Goal: Information Seeking & Learning: Find specific fact

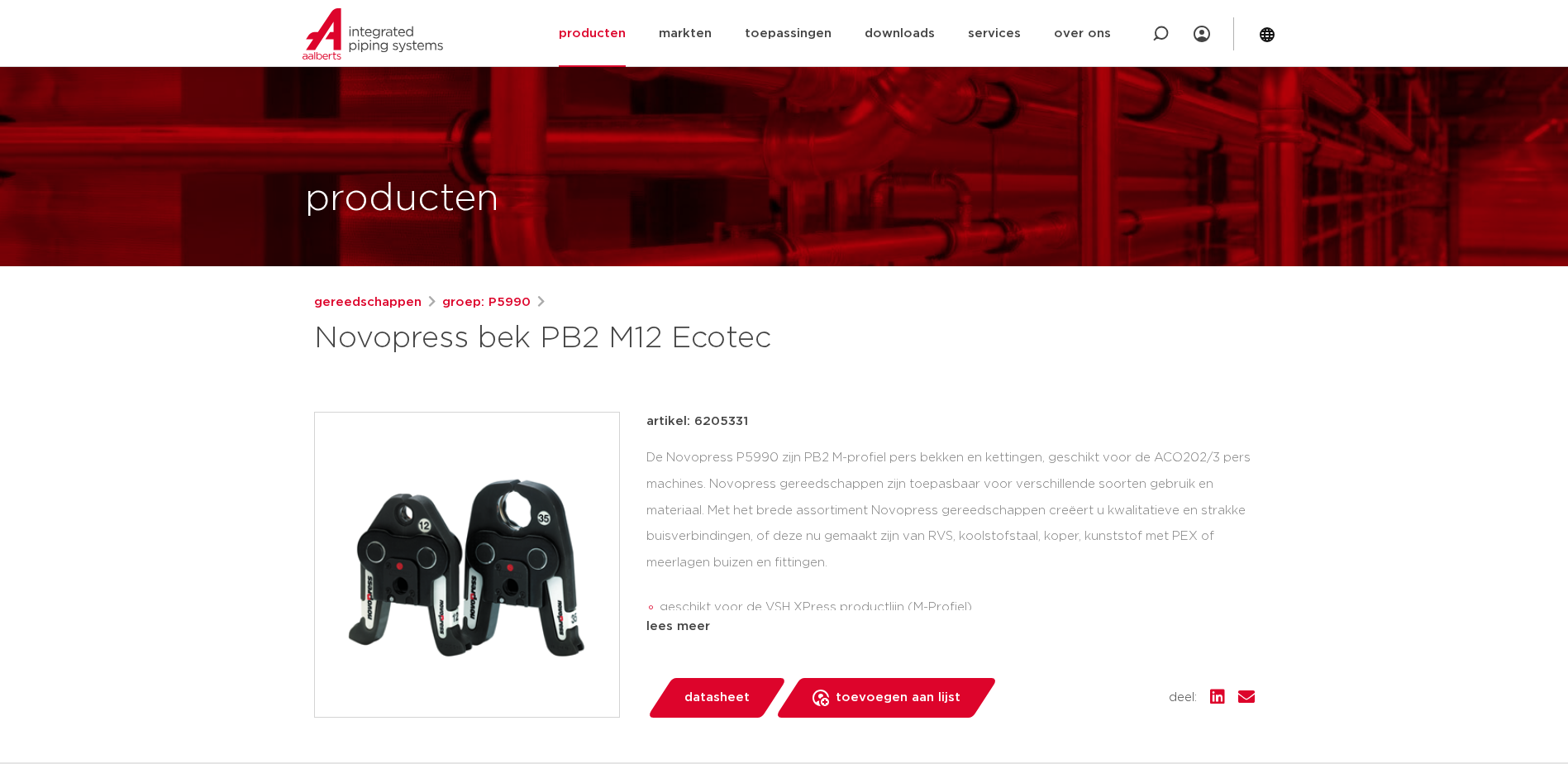
scroll to position [331, 0]
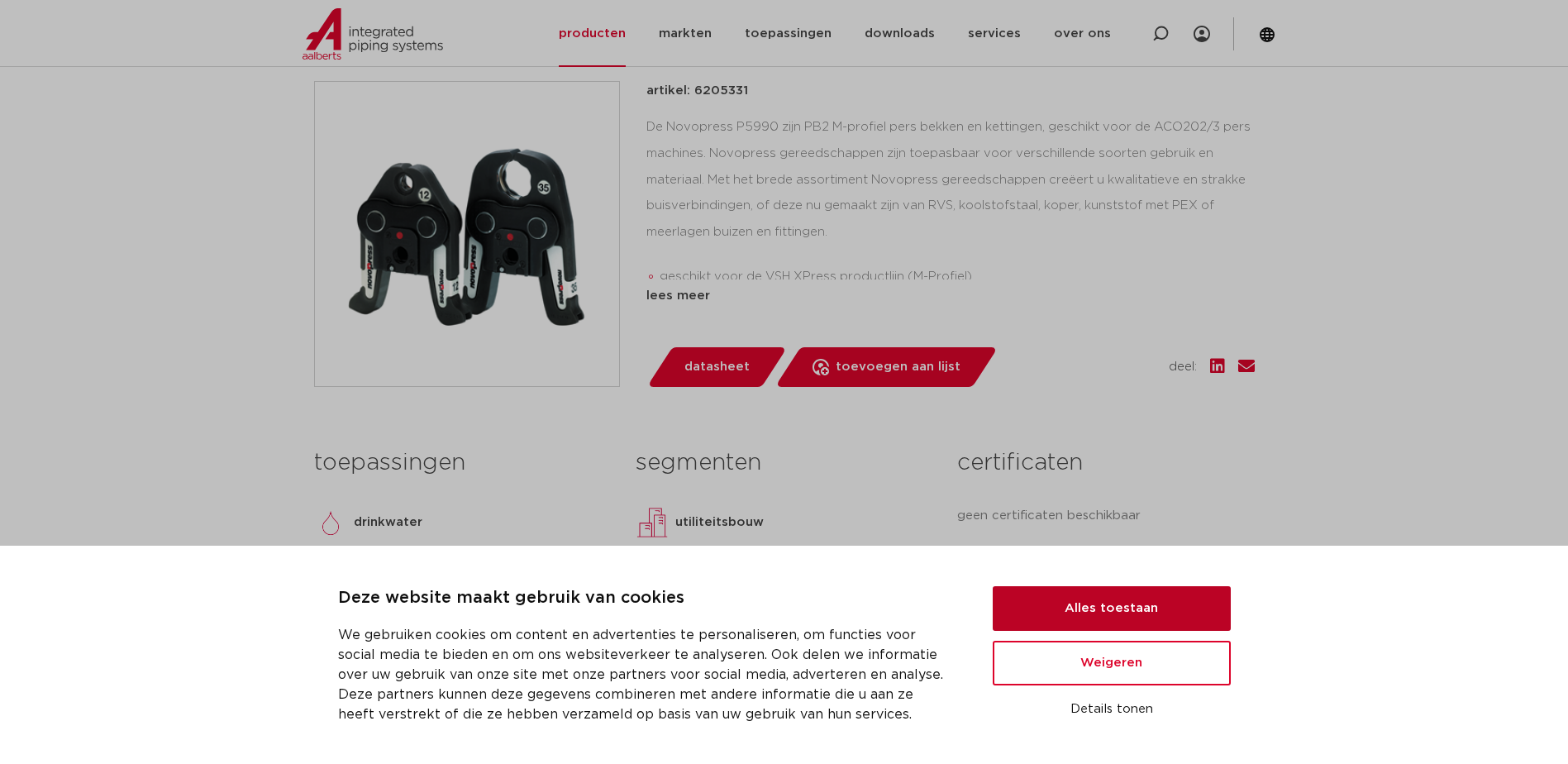
click at [1091, 599] on button "Alles toestaan" at bounding box center [1111, 607] width 238 height 45
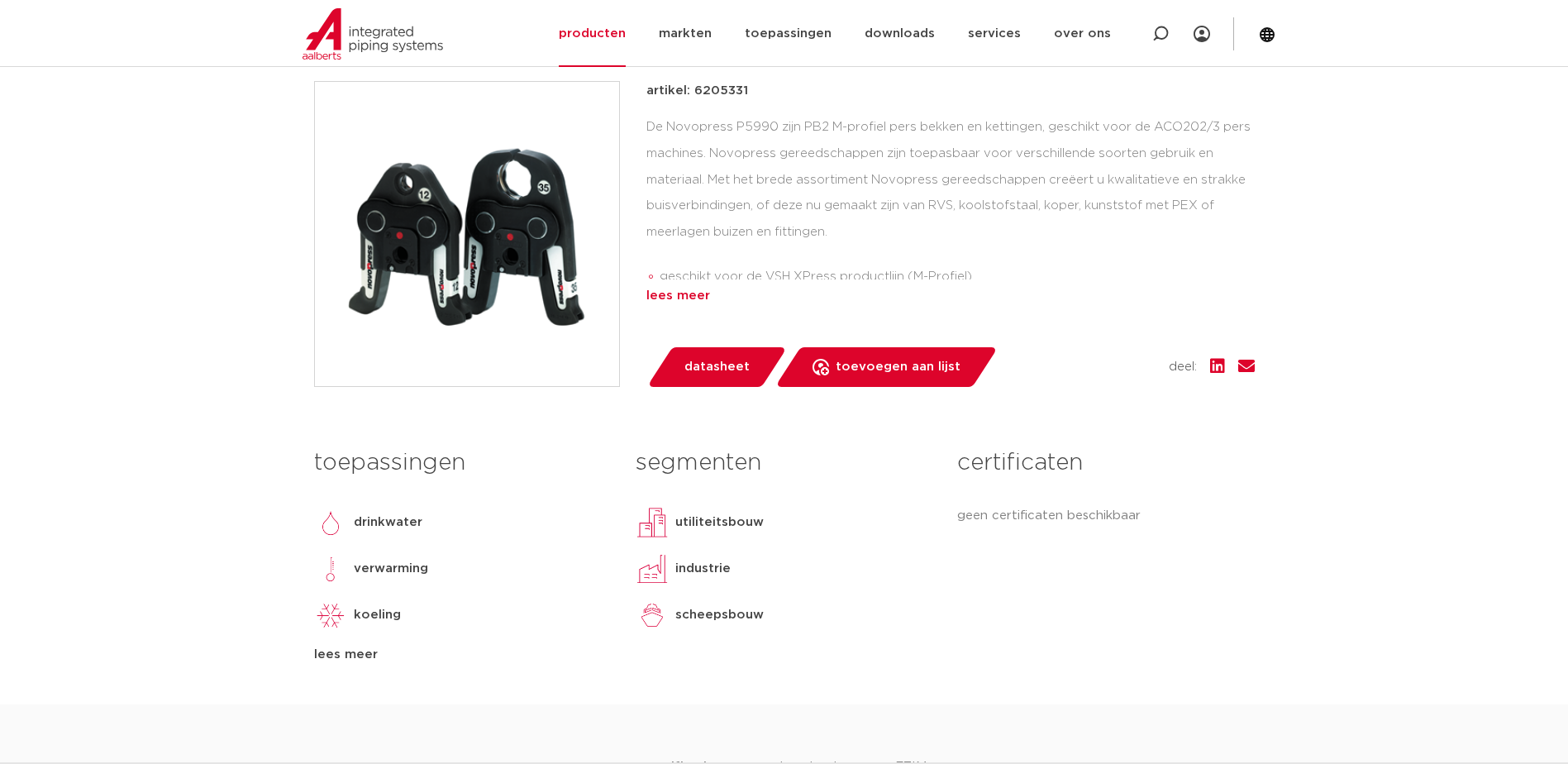
click at [690, 299] on div "lees meer" at bounding box center [951, 296] width 608 height 20
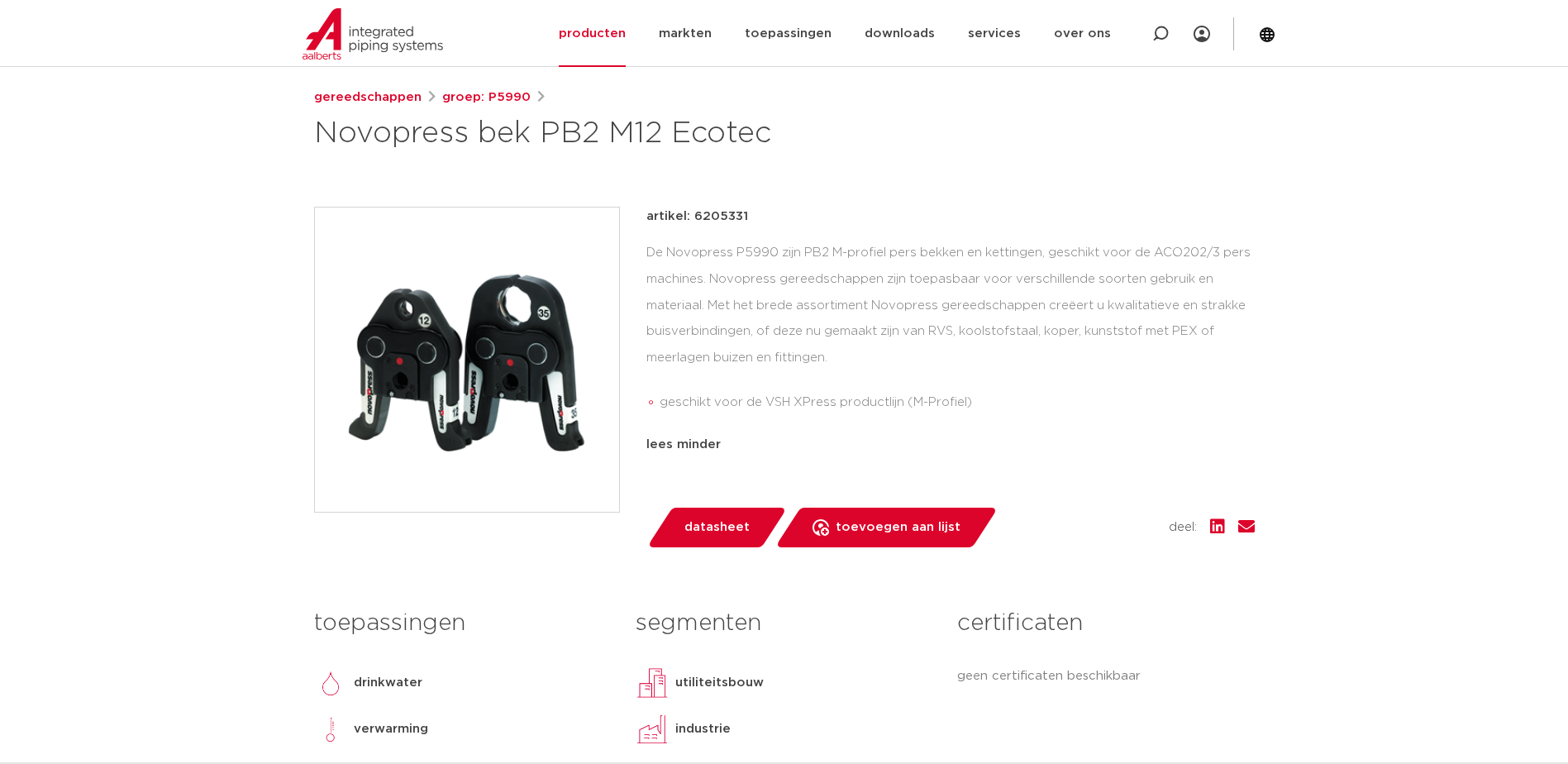
scroll to position [83, 0]
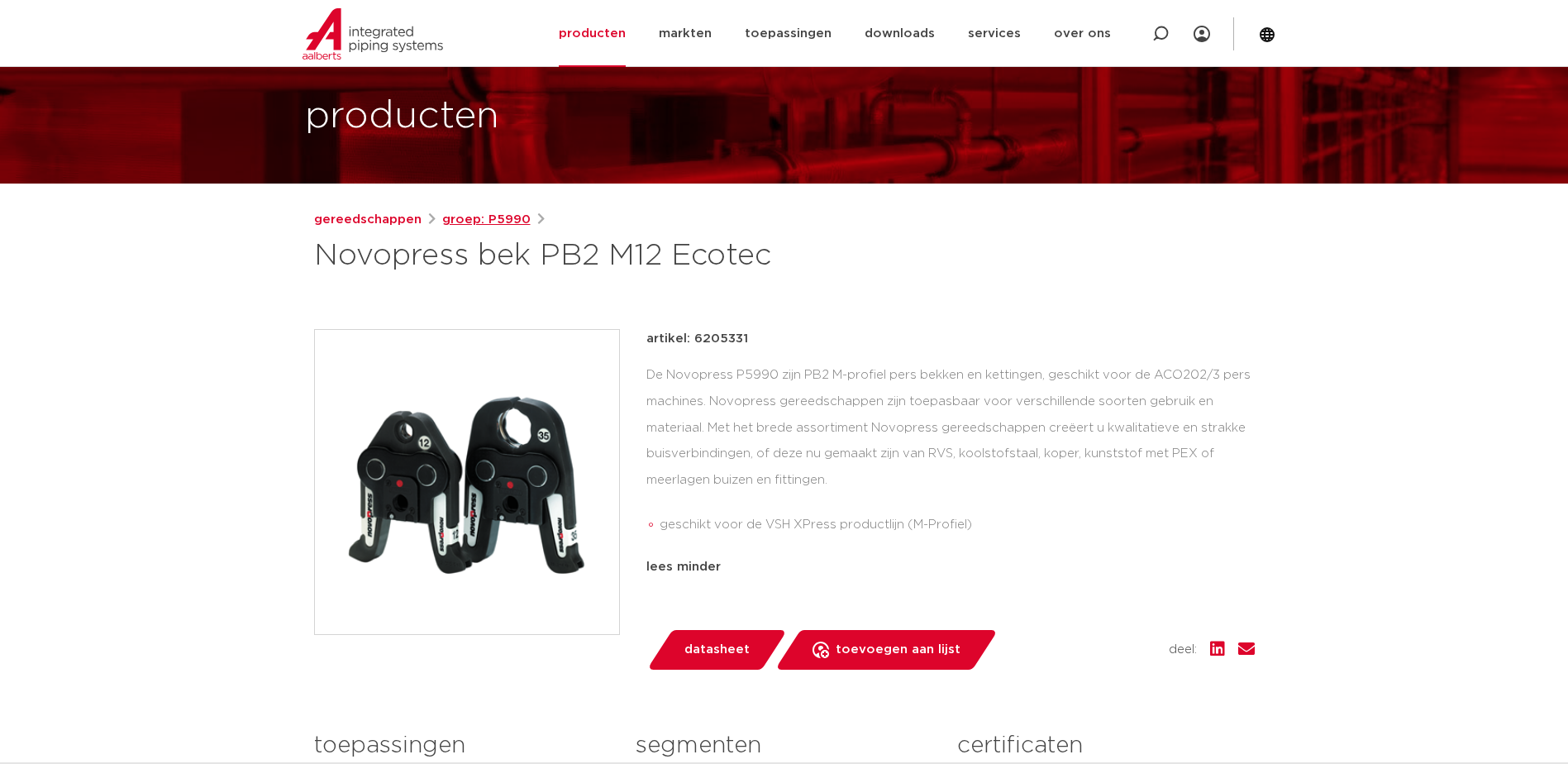
click at [494, 220] on link "groep: P5990" at bounding box center [486, 220] width 88 height 20
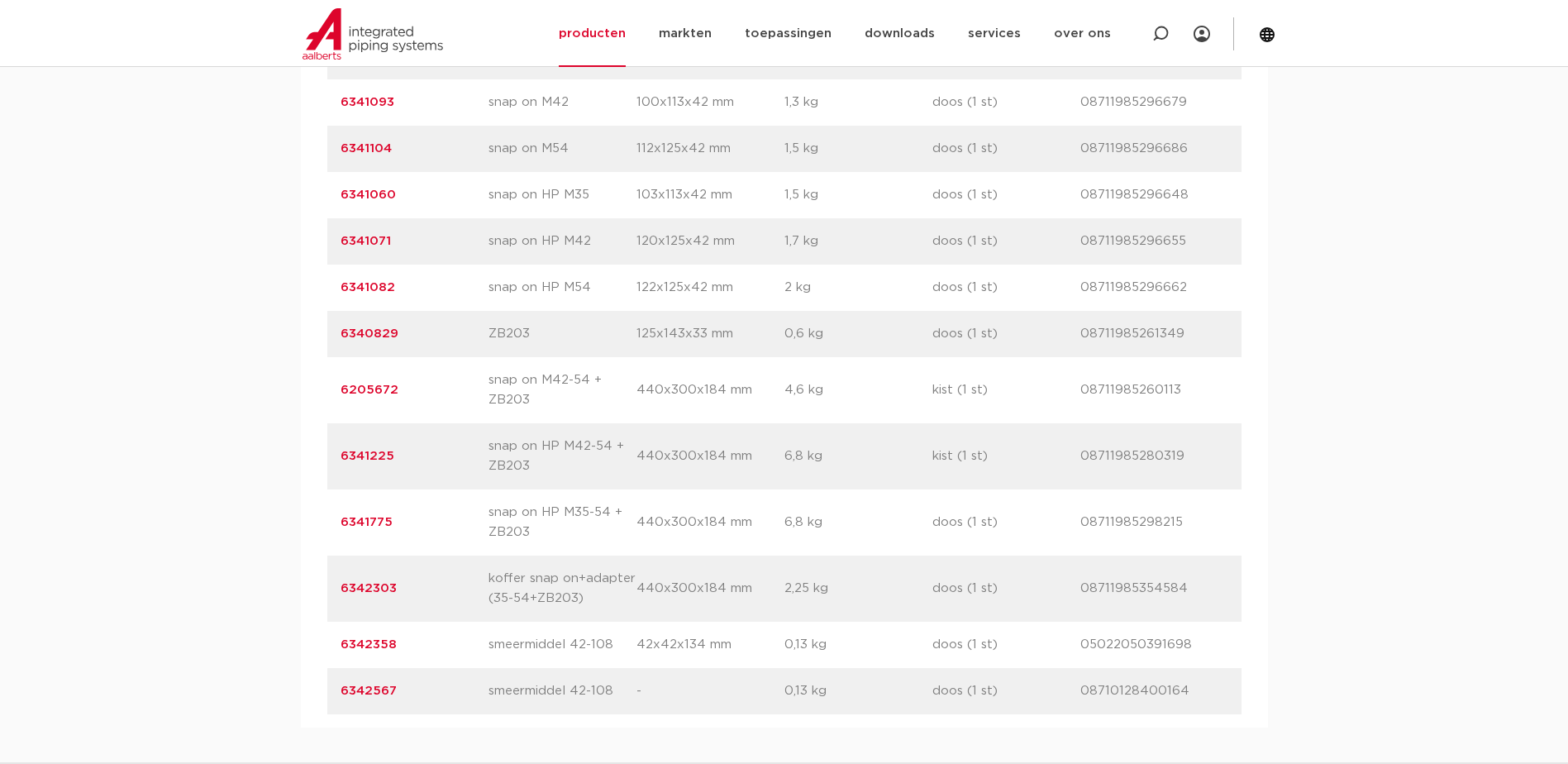
scroll to position [1488, 0]
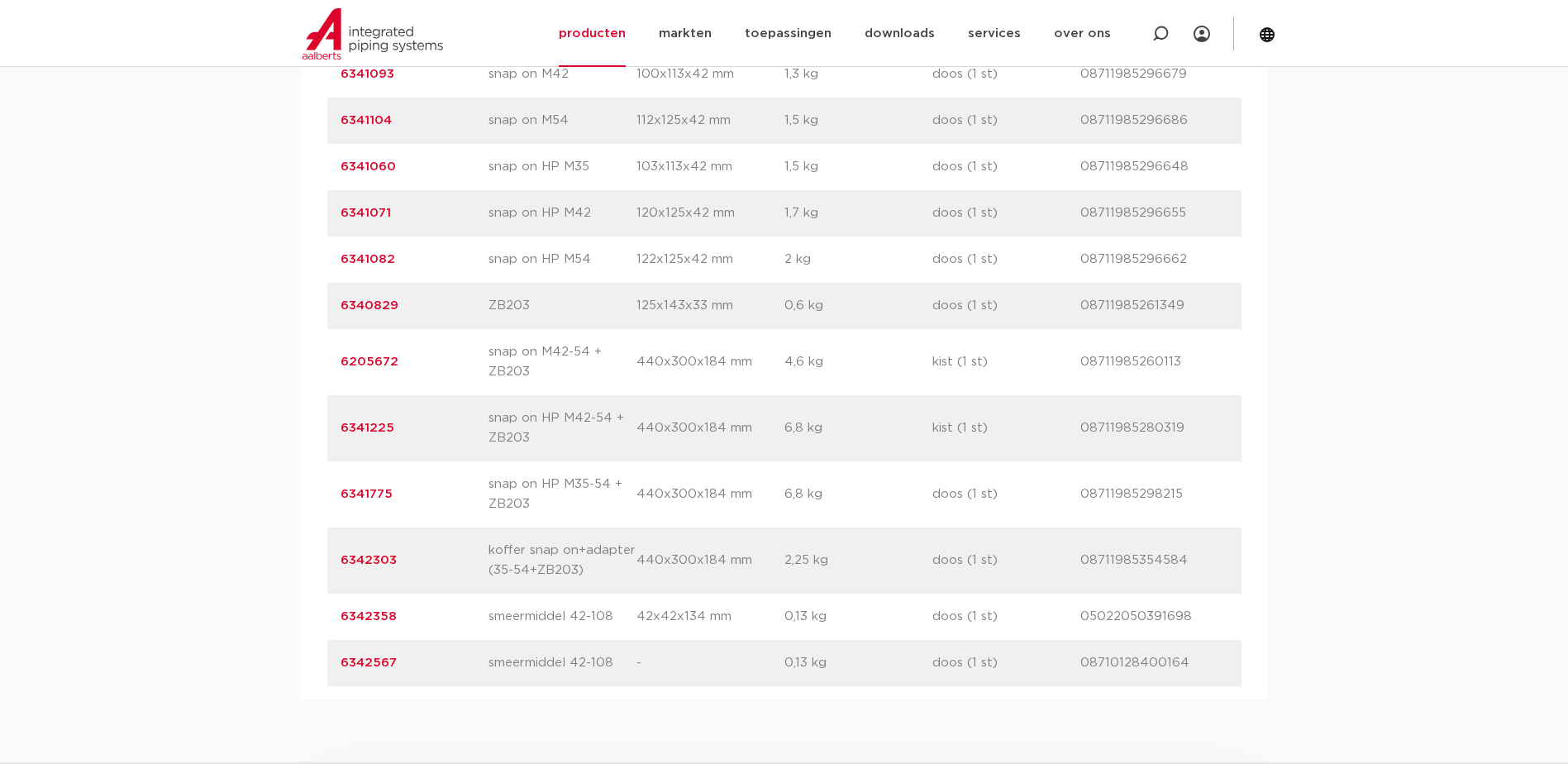
click at [362, 563] on link "6342303" at bounding box center [369, 560] width 56 height 13
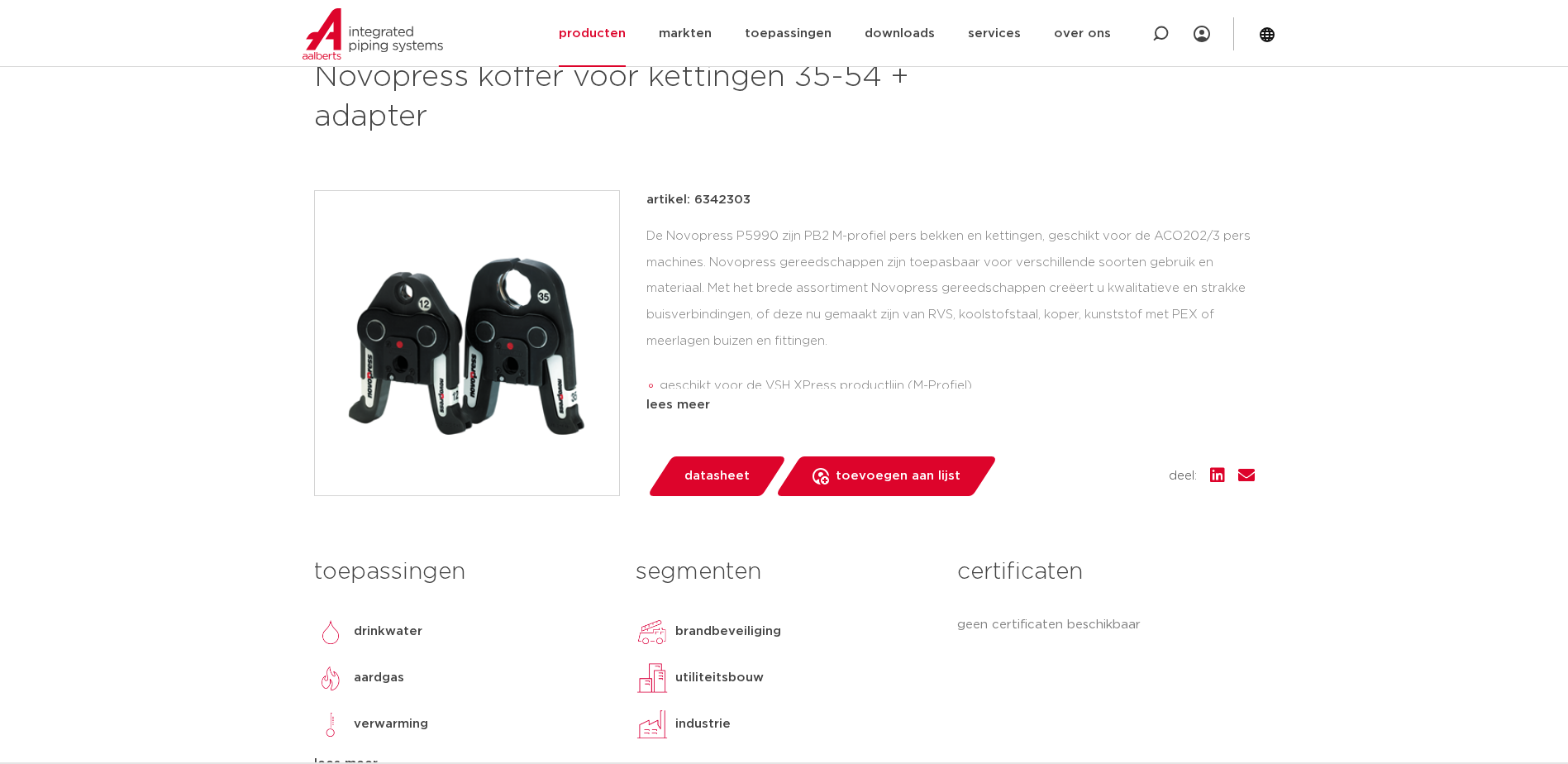
scroll to position [248, 0]
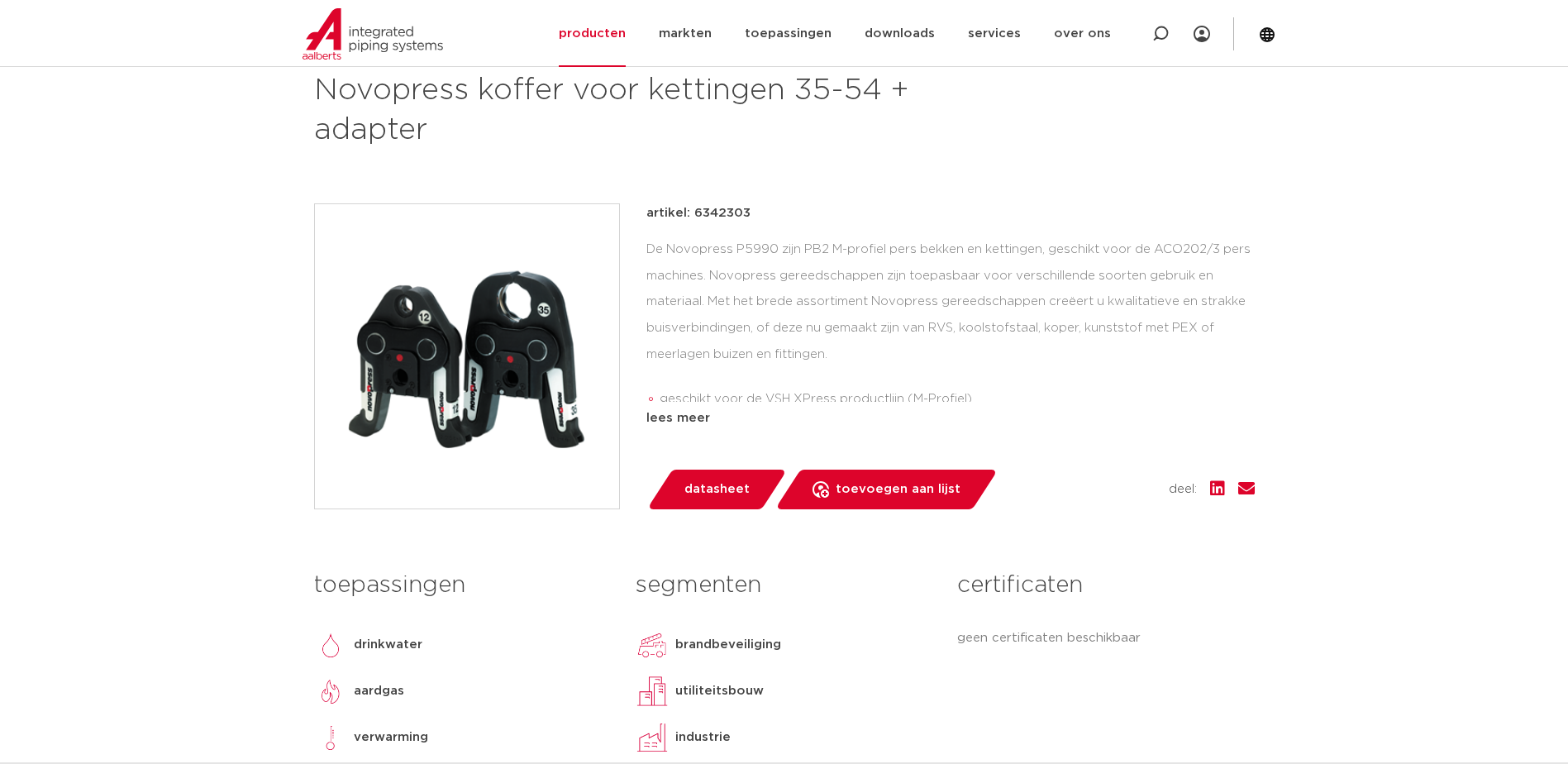
click at [726, 212] on p "artikel: 6342303" at bounding box center [698, 213] width 104 height 20
copy p "6342303"
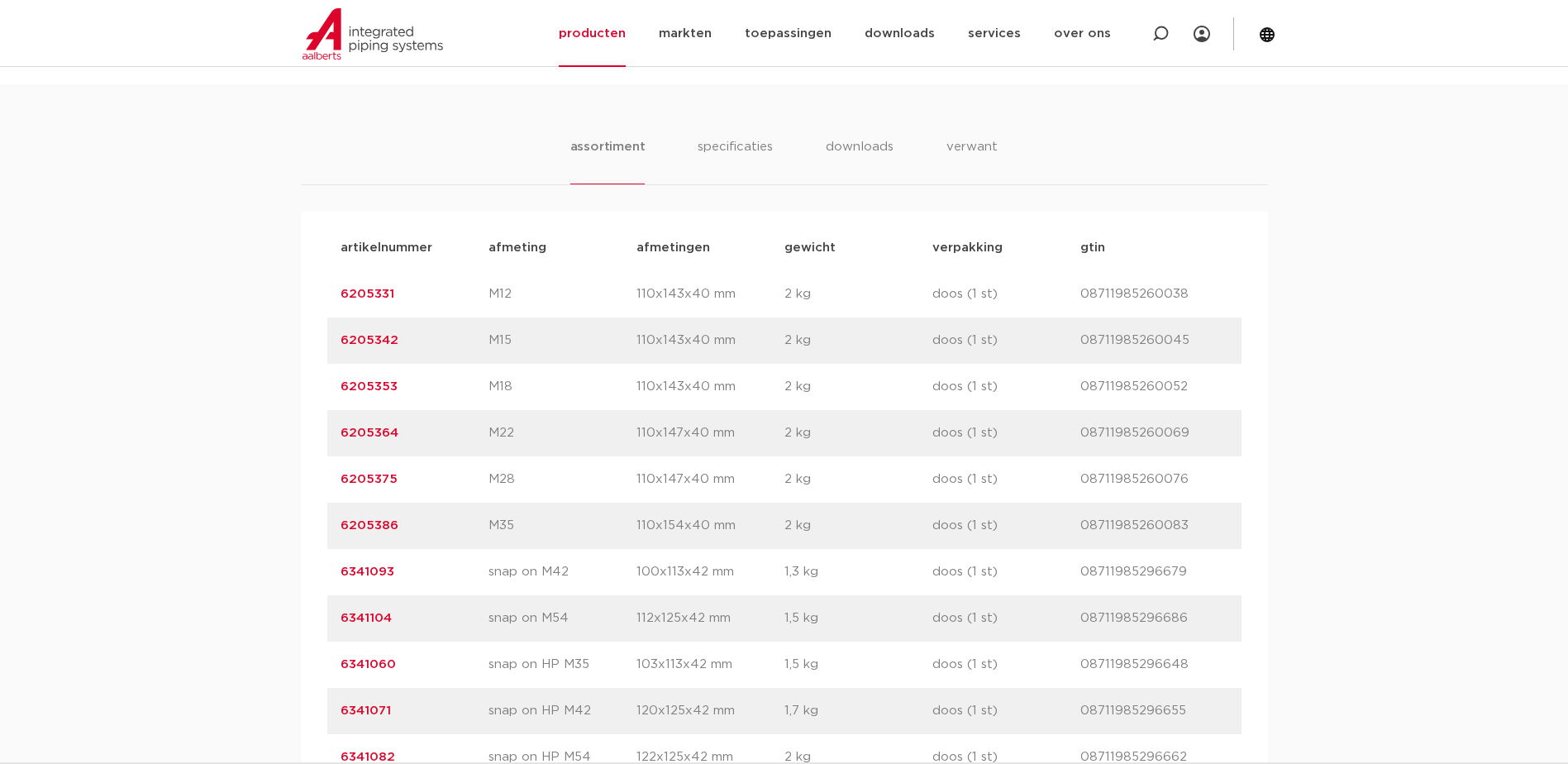
scroll to position [992, 0]
click at [376, 291] on link "6205331" at bounding box center [367, 292] width 54 height 13
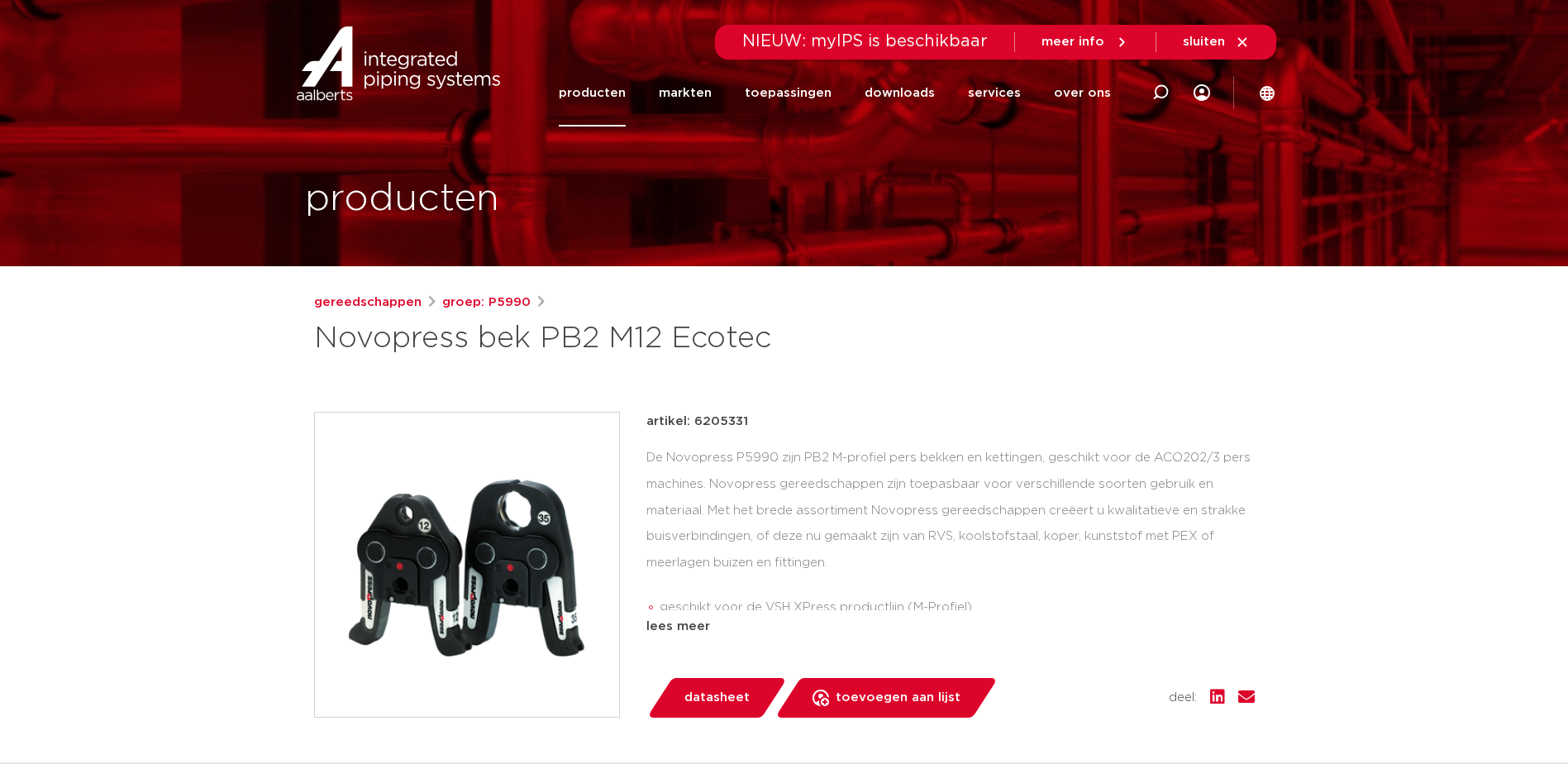
click at [719, 423] on p "artikel: 6205331" at bounding box center [697, 422] width 102 height 20
copy p "6205331"
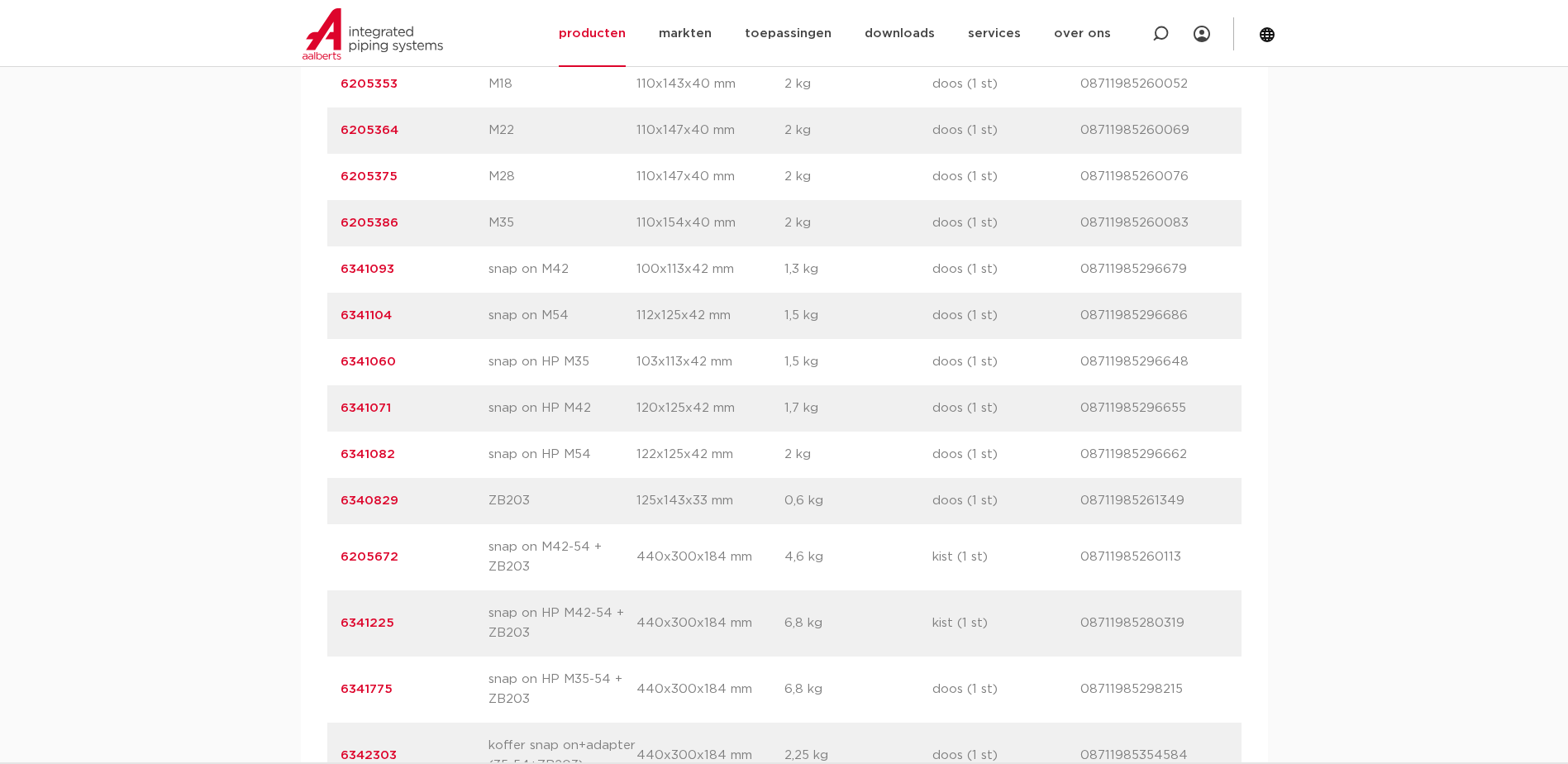
scroll to position [1322, 0]
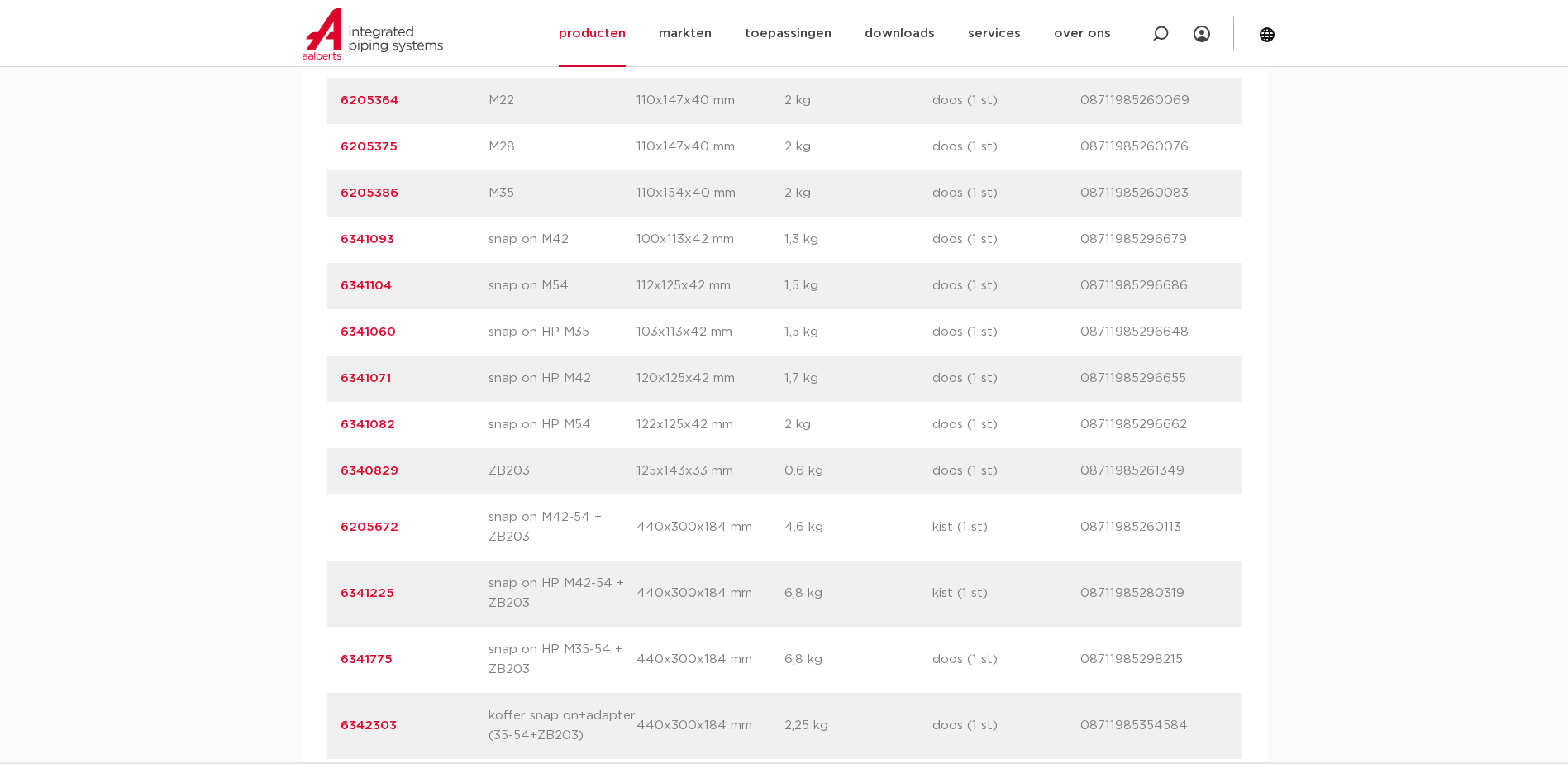
click at [390, 529] on link "6205672" at bounding box center [370, 527] width 58 height 13
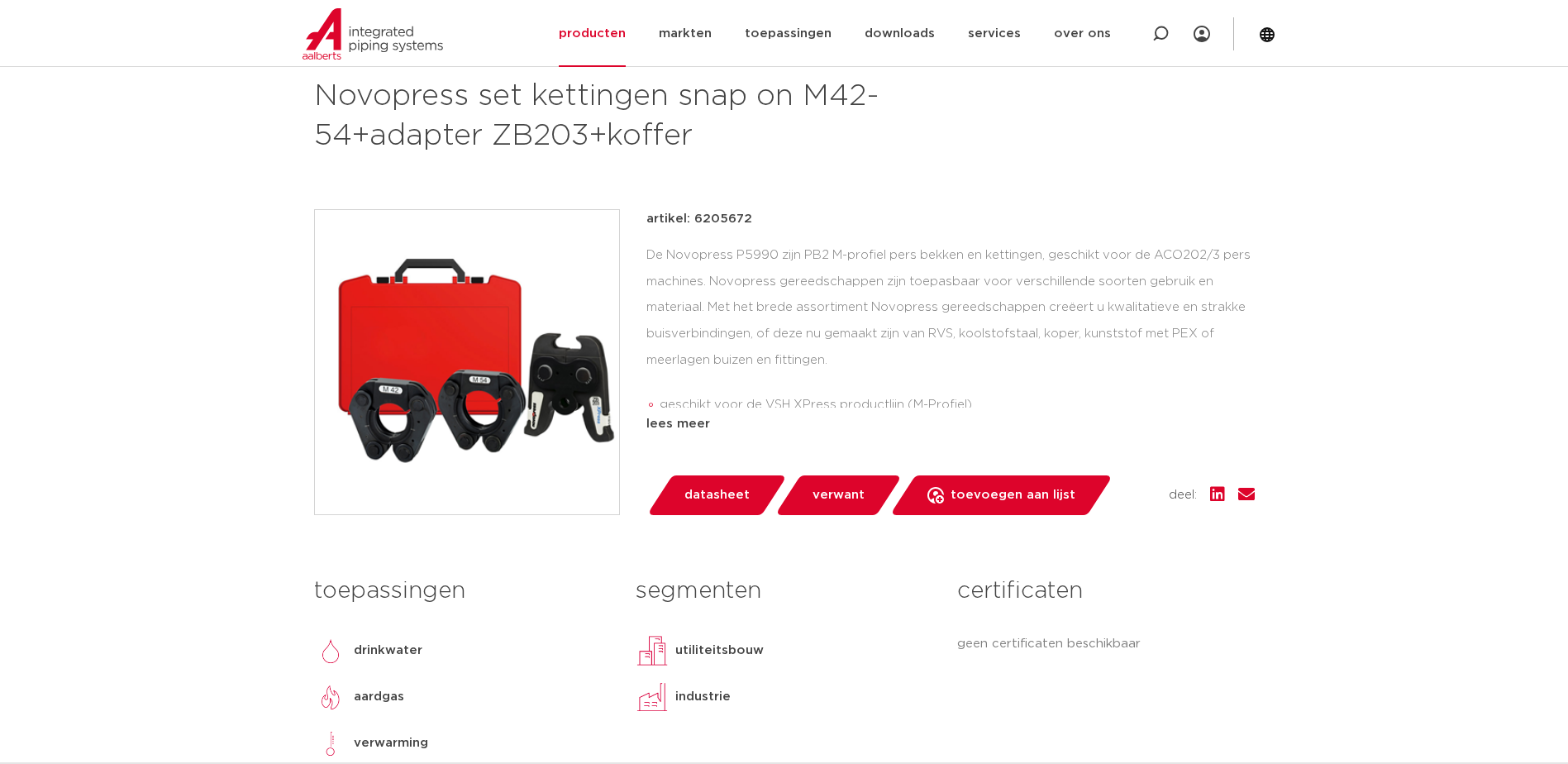
scroll to position [248, 0]
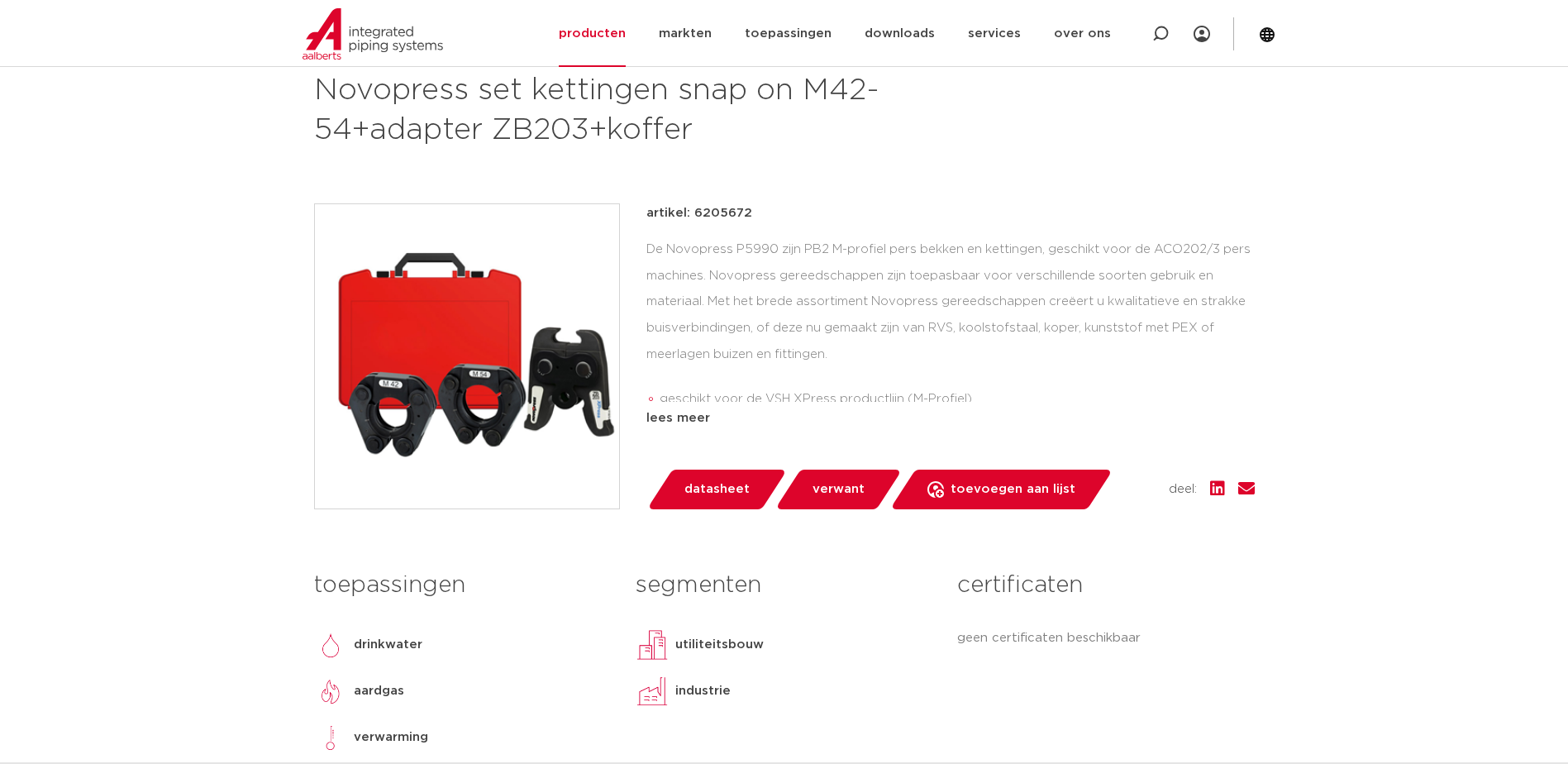
click at [708, 209] on p "artikel: 6205672" at bounding box center [699, 213] width 106 height 20
copy p "6205672"
